Goal: Entertainment & Leisure: Browse casually

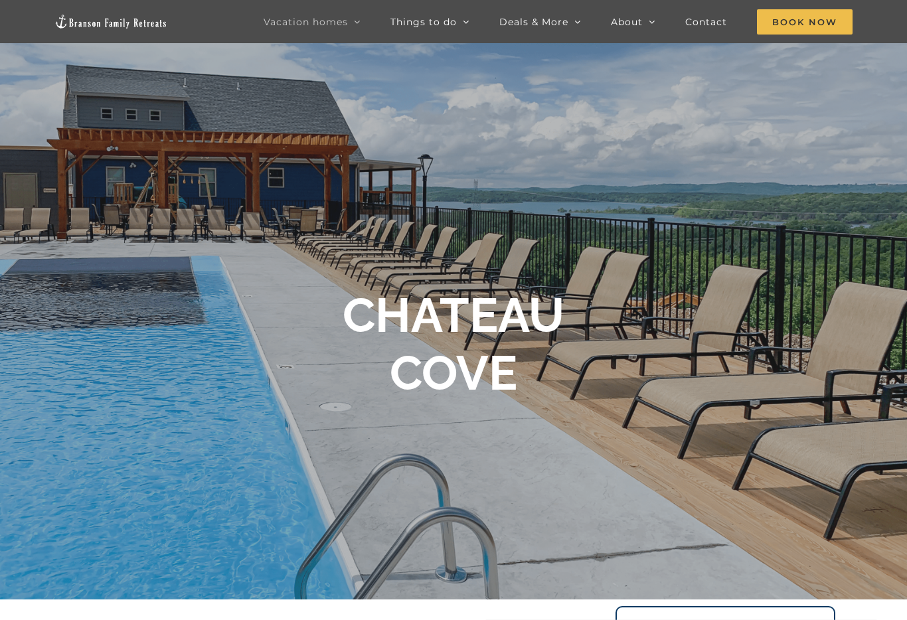
scroll to position [75, 0]
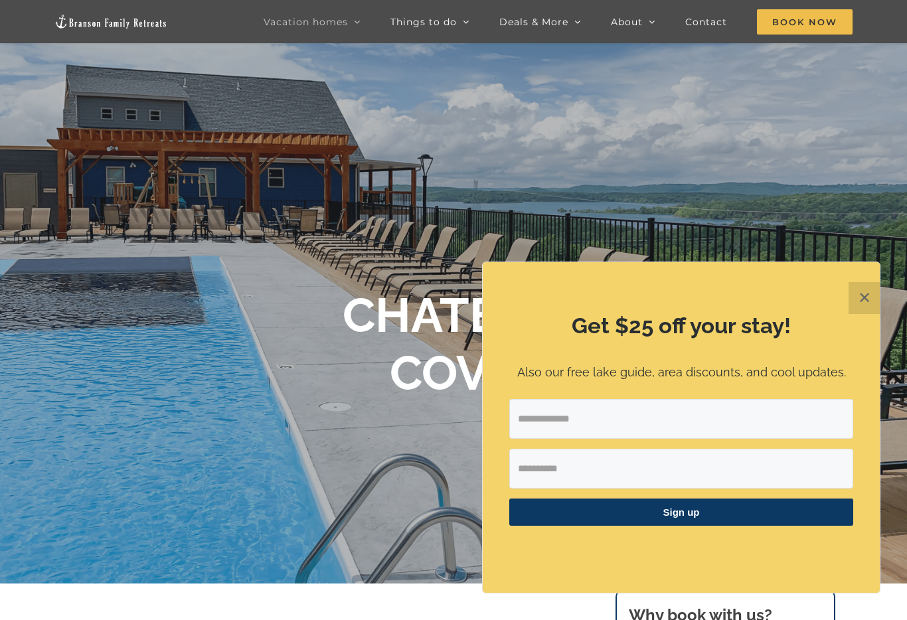
click at [869, 314] on button "✕" at bounding box center [864, 298] width 32 height 32
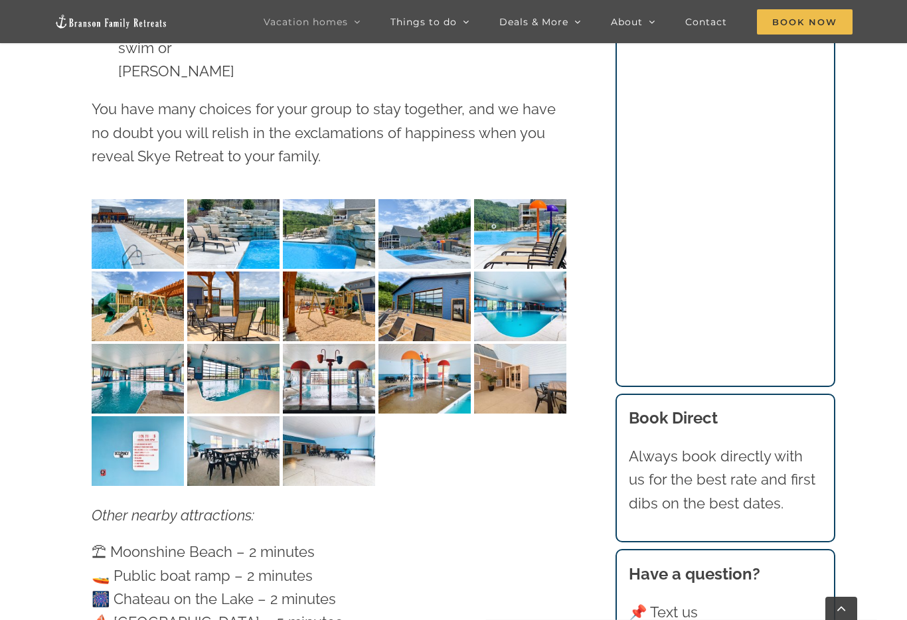
scroll to position [1910, 0]
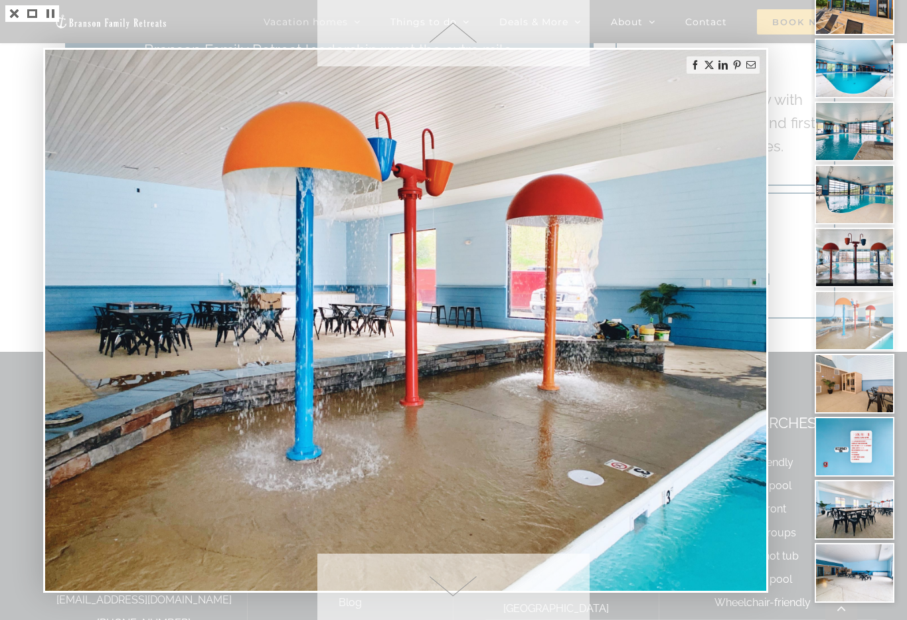
scroll to position [2768, 0]
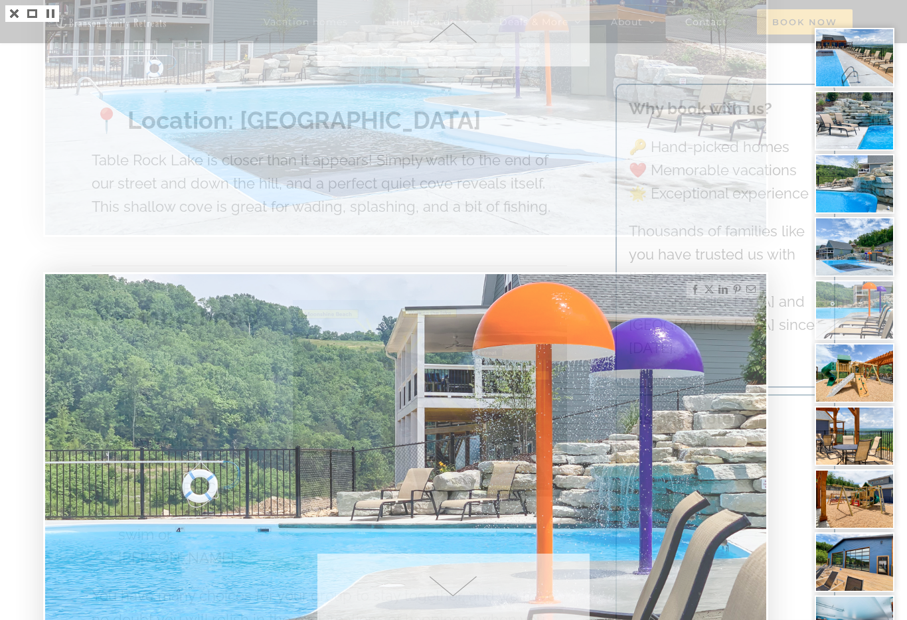
scroll to position [1420, 0]
